Goal: Information Seeking & Learning: Learn about a topic

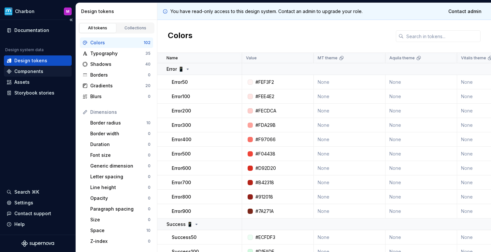
click at [31, 72] on div "Components" at bounding box center [28, 71] width 29 height 7
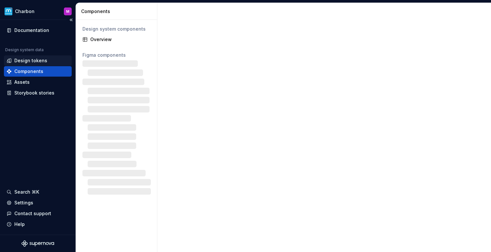
click at [38, 63] on div "Design tokens" at bounding box center [30, 60] width 33 height 7
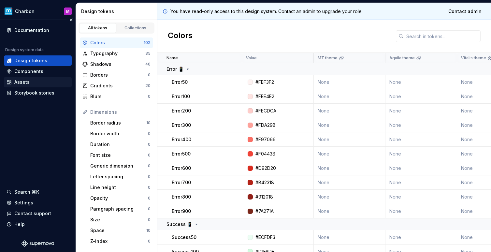
click at [45, 78] on div "Assets" at bounding box center [38, 82] width 68 height 10
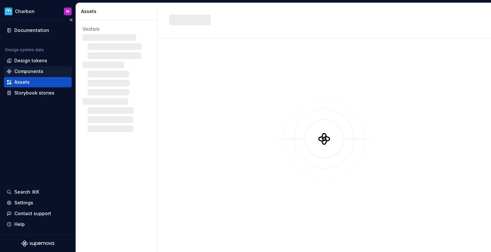
click at [38, 71] on div "Components" at bounding box center [28, 71] width 29 height 7
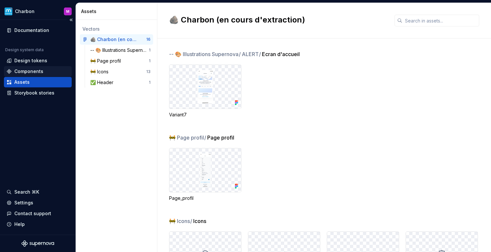
click at [41, 69] on div "Components" at bounding box center [28, 71] width 29 height 7
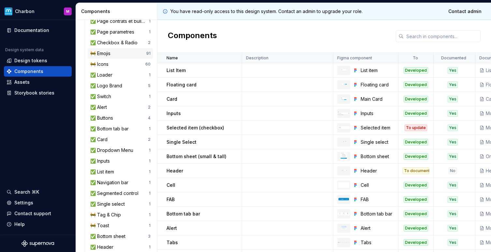
scroll to position [226, 0]
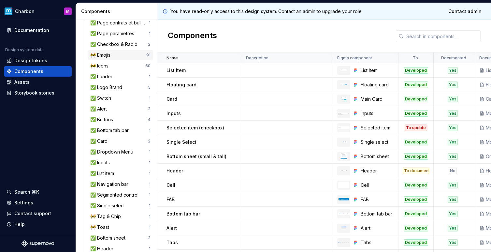
click at [104, 52] on div "🚧 Emojis" at bounding box center [101, 55] width 23 height 7
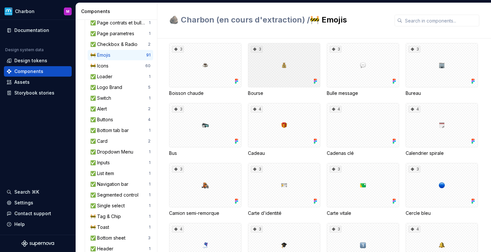
scroll to position [81, 0]
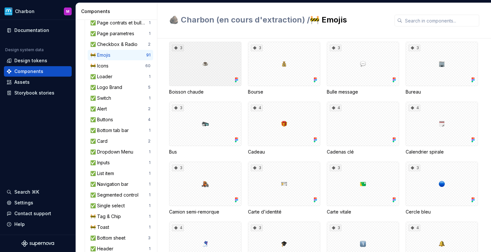
click at [207, 66] on div "3" at bounding box center [205, 64] width 72 height 44
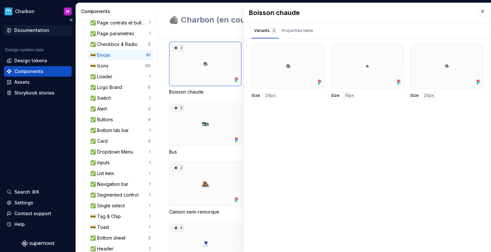
click at [16, 26] on div "Documentation" at bounding box center [38, 30] width 68 height 10
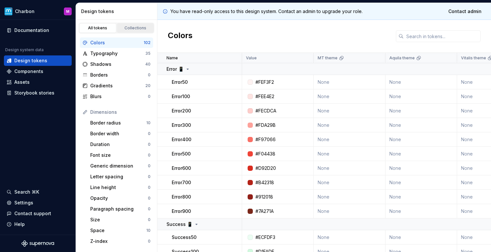
click at [133, 30] on div "Collections" at bounding box center [135, 27] width 33 height 5
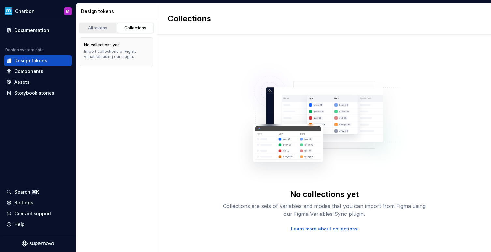
click at [101, 24] on link "All tokens" at bounding box center [97, 28] width 37 height 10
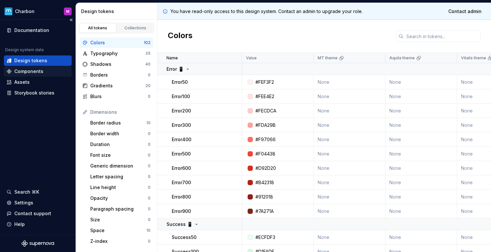
click at [29, 73] on div "Components" at bounding box center [28, 71] width 29 height 7
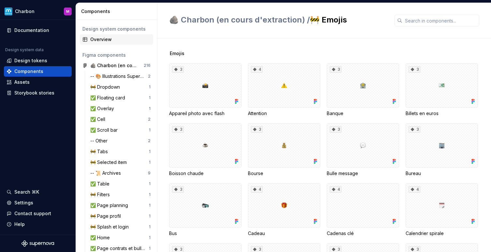
click at [101, 43] on div "Overview" at bounding box center [116, 39] width 73 height 10
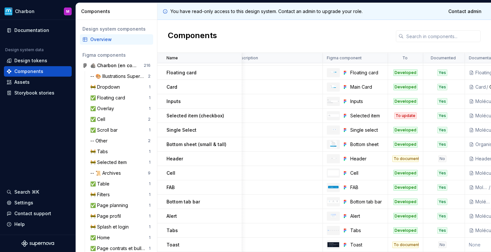
scroll to position [12, 12]
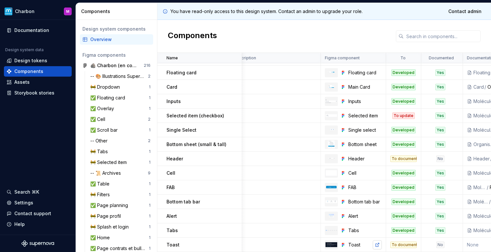
click at [379, 244] on link at bounding box center [377, 244] width 9 height 9
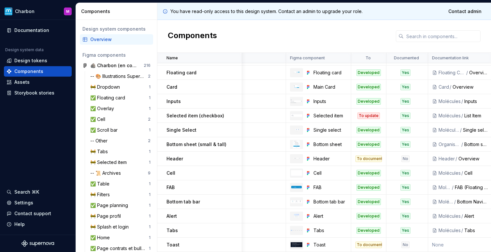
scroll to position [12, 47]
click at [405, 218] on div "Yes" at bounding box center [406, 216] width 10 height 7
click at [404, 215] on div "Yes" at bounding box center [406, 216] width 10 height 7
click at [31, 26] on div "Documentation" at bounding box center [38, 30] width 68 height 10
